Goal: Task Accomplishment & Management: Manage account settings

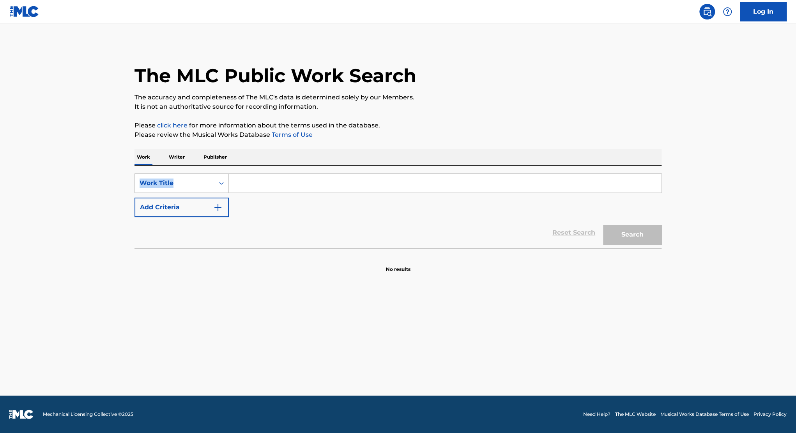
drag, startPoint x: 274, startPoint y: 165, endPoint x: 269, endPoint y: 180, distance: 16.2
click at [272, 168] on div "Work Writer Publisher SearchWithCriteriaf02bf393-f40e-4ef9-81cc-fae3aac2013c Wo…" at bounding box center [398, 211] width 527 height 124
click at [269, 181] on input "Search Form" at bounding box center [445, 183] width 432 height 19
type input "live it"
click at [635, 239] on button "Search" at bounding box center [632, 234] width 58 height 19
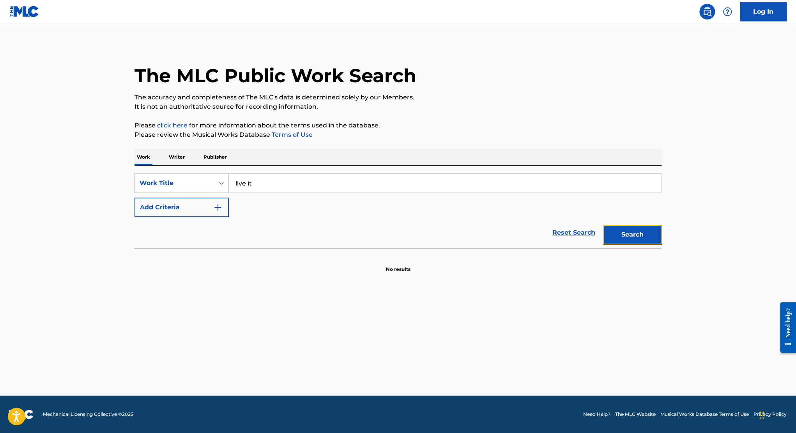
click at [605, 229] on button "Search" at bounding box center [632, 234] width 58 height 19
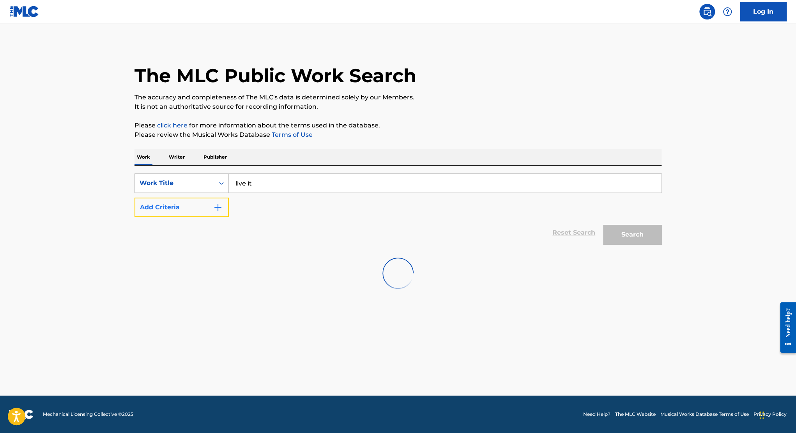
click at [184, 207] on button "Add Criteria" at bounding box center [182, 207] width 94 height 19
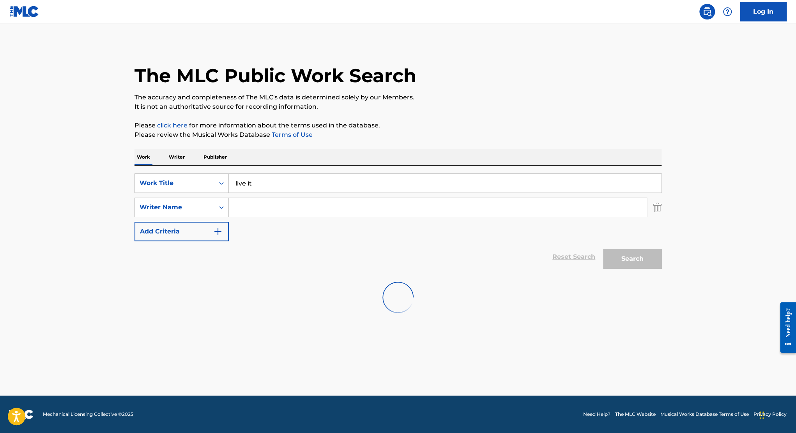
click at [243, 203] on input "Search Form" at bounding box center [438, 207] width 418 height 19
click at [308, 211] on input "Search Form" at bounding box center [438, 207] width 418 height 19
type input "c"
type input "p"
click at [183, 156] on p "Writer" at bounding box center [176, 157] width 21 height 16
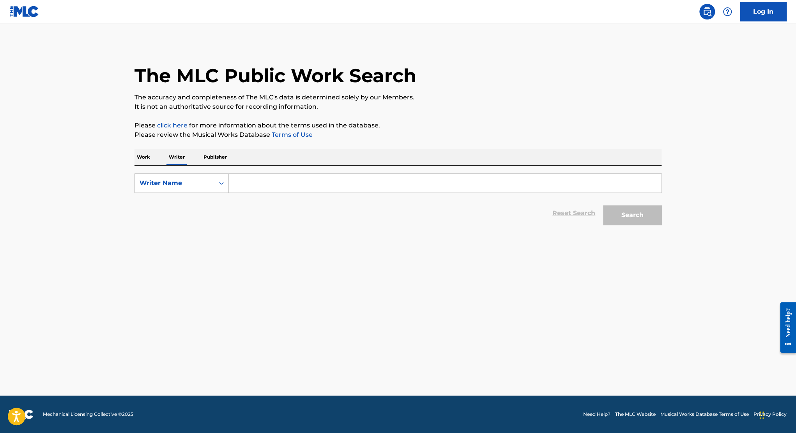
click at [147, 158] on p "Work" at bounding box center [144, 157] width 18 height 16
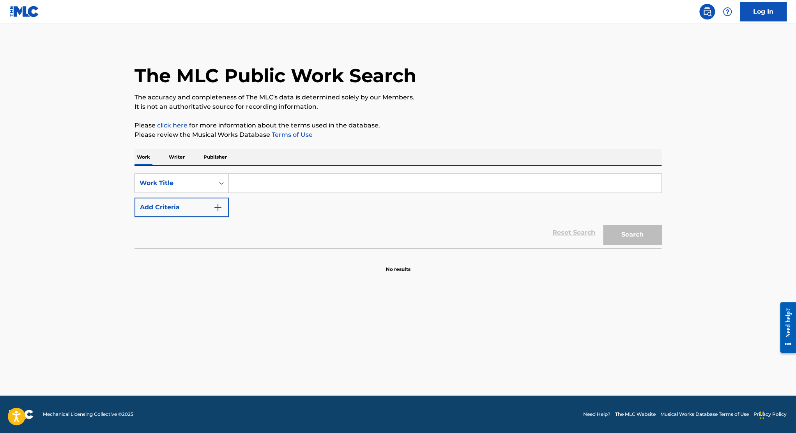
click at [297, 183] on input "Search Form" at bounding box center [445, 183] width 432 height 19
type input "speak"
click at [603, 225] on button "Search" at bounding box center [632, 234] width 58 height 19
click at [625, 230] on button "Search" at bounding box center [632, 234] width 58 height 19
click at [745, 12] on link "Log In" at bounding box center [763, 11] width 47 height 19
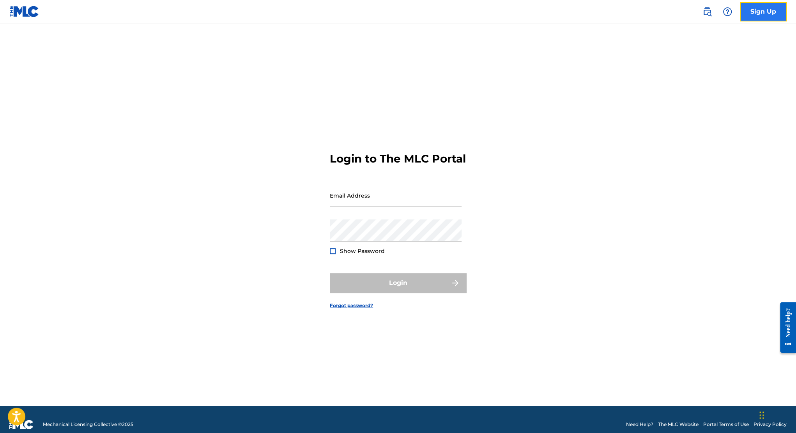
click at [751, 4] on link "Sign Up" at bounding box center [763, 11] width 47 height 19
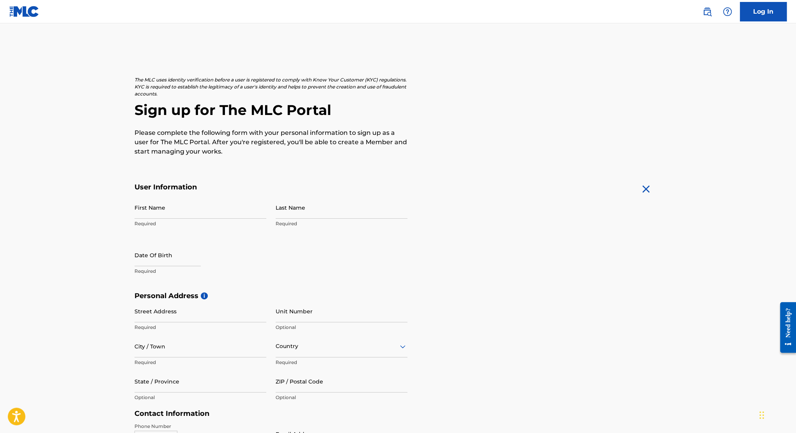
click at [9, 14] on img at bounding box center [24, 11] width 30 height 11
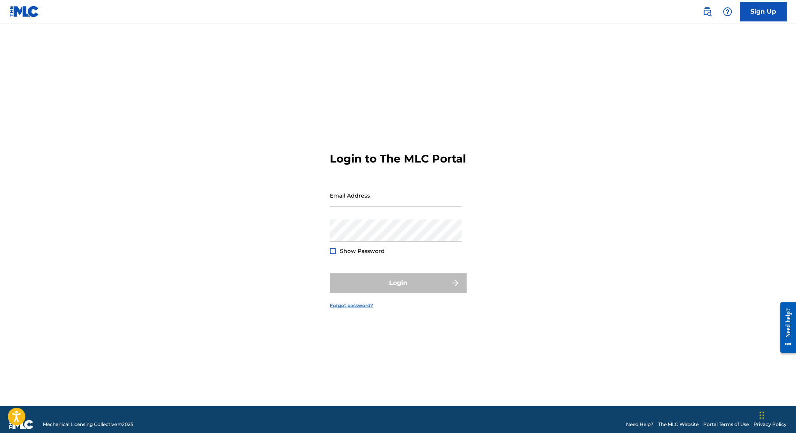
click at [349, 309] on link "Forgot password?" at bounding box center [351, 305] width 43 height 7
click at [409, 207] on input "Email Address" at bounding box center [396, 195] width 132 height 22
click at [408, 207] on input "Email Address" at bounding box center [396, 195] width 132 height 22
type input "[EMAIL_ADDRESS][DOMAIN_NAME]"
click at [340, 255] on div "Password Show Password" at bounding box center [396, 237] width 132 height 35
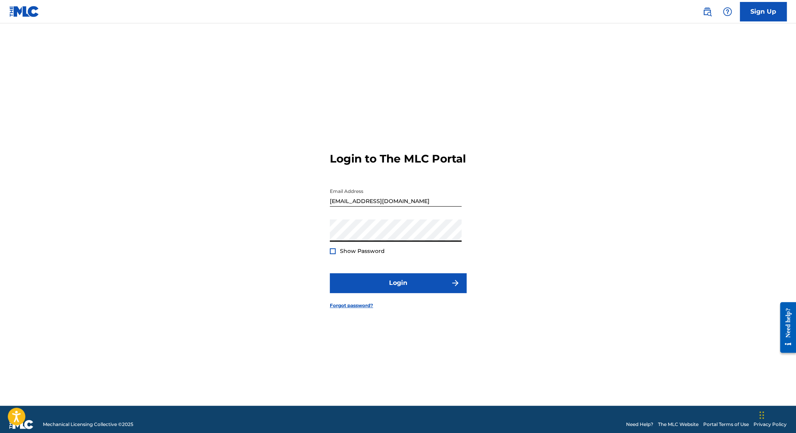
click at [337, 254] on div "Show Password" at bounding box center [357, 251] width 55 height 8
click at [333, 254] on div at bounding box center [333, 251] width 6 height 6
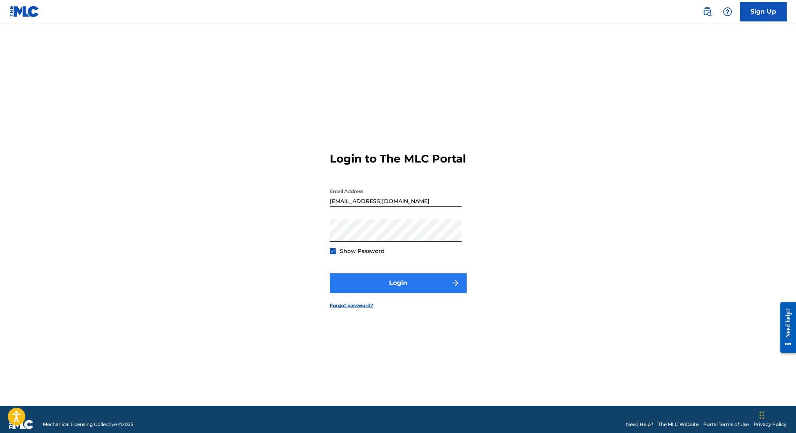
drag, startPoint x: 356, startPoint y: 276, endPoint x: 374, endPoint y: 290, distance: 23.1
click at [358, 277] on form "Login to The MLC Portal Email Address [EMAIL_ADDRESS][DOMAIN_NAME] Password Sho…" at bounding box center [398, 224] width 136 height 363
click at [375, 289] on button "Login" at bounding box center [398, 282] width 136 height 19
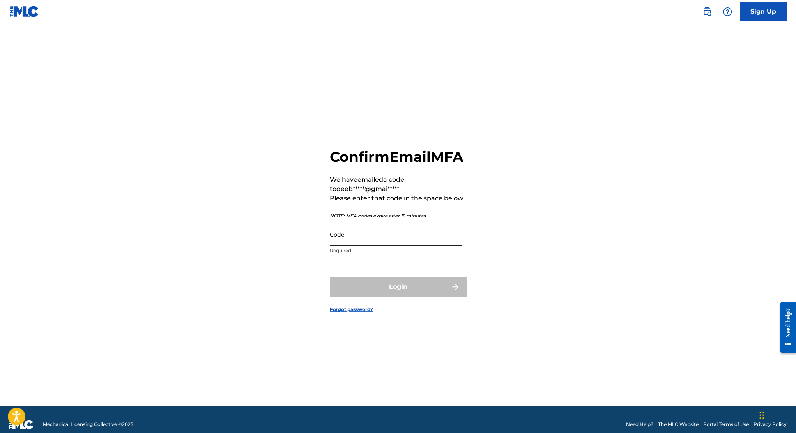
click at [373, 246] on input "Code" at bounding box center [396, 234] width 132 height 22
type input "748498"
click at [330, 277] on button "Login" at bounding box center [398, 286] width 136 height 19
